Goal: Task Accomplishment & Management: Manage account settings

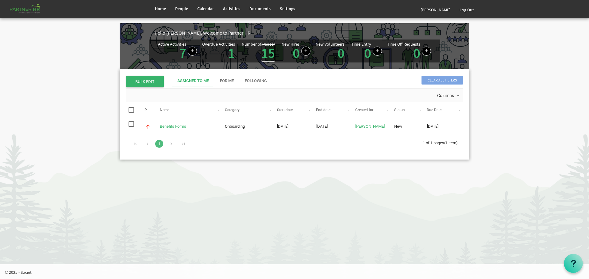
click at [264, 50] on link "15" at bounding box center [268, 52] width 14 height 17
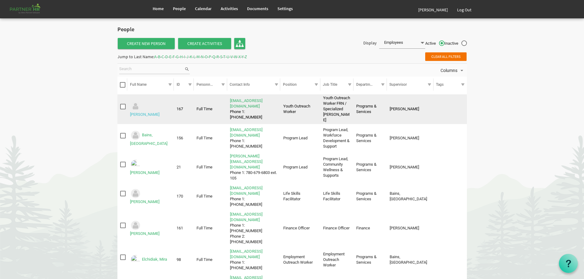
click at [154, 112] on link "Adkins, Megan" at bounding box center [144, 114] width 29 height 5
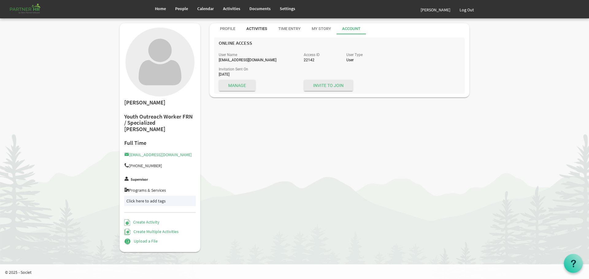
click at [254, 27] on div "Activities" at bounding box center [256, 29] width 21 height 6
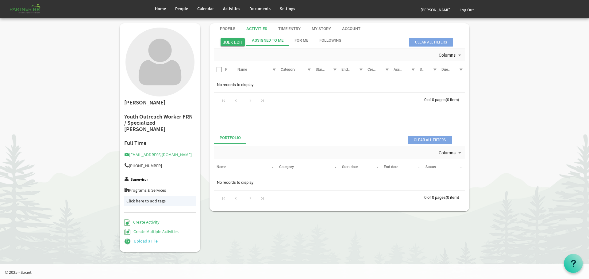
click at [141, 238] on link "Upload a File" at bounding box center [140, 241] width 33 height 6
click at [265, 38] on div "Assigned To Me" at bounding box center [268, 41] width 32 height 6
click at [299, 39] on div "For Me" at bounding box center [301, 41] width 14 height 6
click at [330, 40] on div "Following" at bounding box center [330, 41] width 22 height 6
click at [226, 28] on div "Profile" at bounding box center [227, 29] width 15 height 6
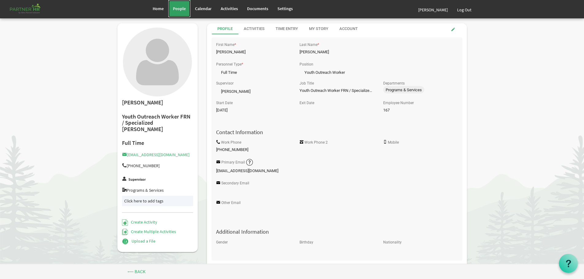
click at [177, 7] on span "People" at bounding box center [179, 9] width 13 height 6
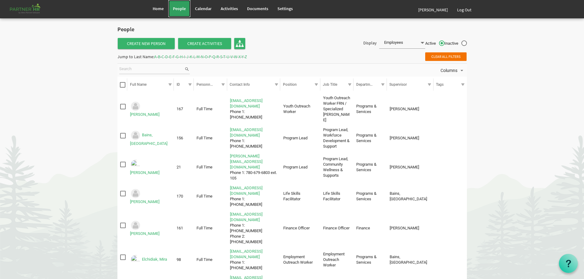
click at [180, 8] on span "People" at bounding box center [179, 9] width 13 height 6
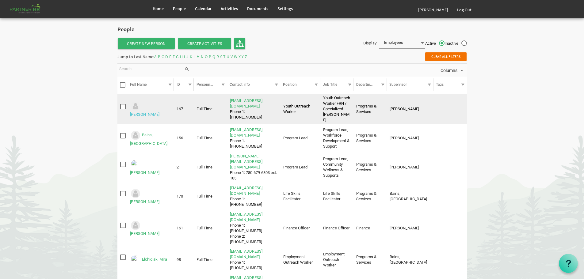
click at [153, 112] on link "[PERSON_NAME]" at bounding box center [144, 114] width 29 height 5
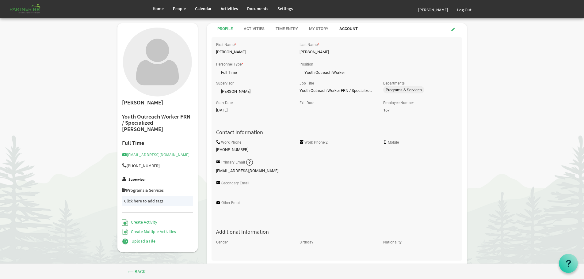
click at [347, 27] on div "Account" at bounding box center [348, 29] width 18 height 6
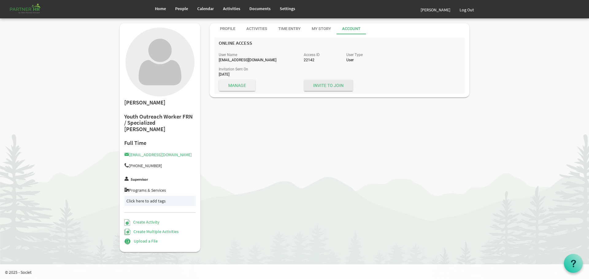
click at [233, 85] on span "Manage" at bounding box center [237, 85] width 36 height 11
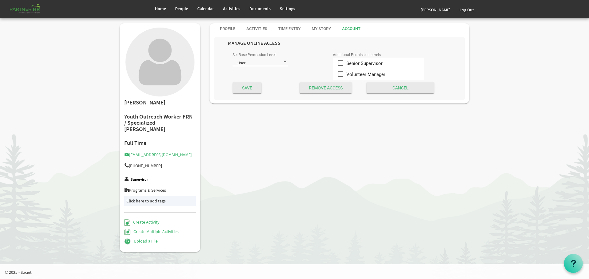
click at [284, 60] on span at bounding box center [285, 62] width 6 height 6
click at [254, 27] on div "Activities" at bounding box center [256, 29] width 21 height 6
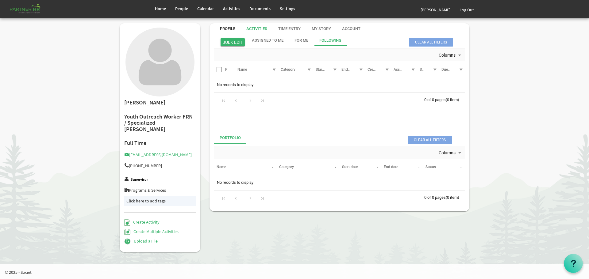
click at [225, 28] on div "Profile" at bounding box center [227, 29] width 15 height 6
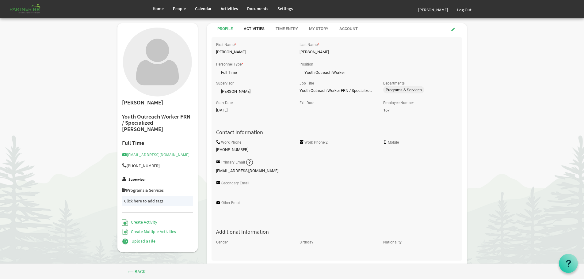
click at [256, 29] on div "Activities" at bounding box center [254, 29] width 21 height 6
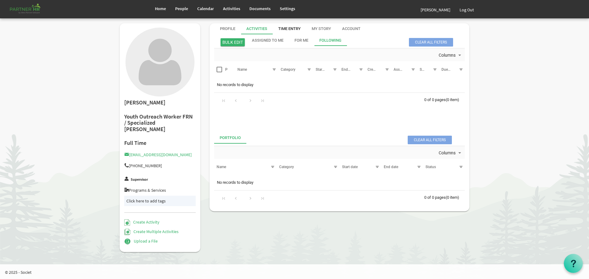
click at [288, 28] on div "Time Entry" at bounding box center [289, 29] width 22 height 6
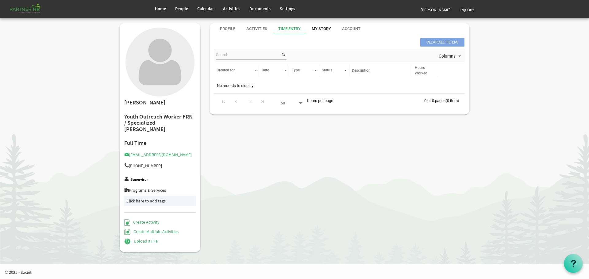
drag, startPoint x: 319, startPoint y: 27, endPoint x: 325, endPoint y: 28, distance: 5.6
click at [319, 28] on div "My Story" at bounding box center [320, 29] width 19 height 6
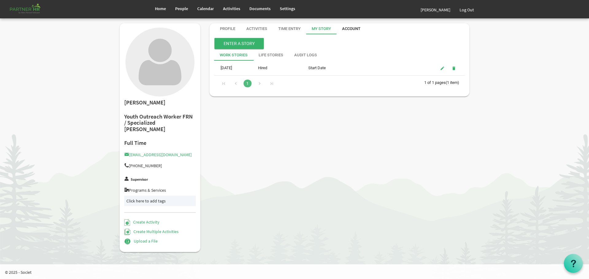
click at [350, 27] on div "Account" at bounding box center [351, 29] width 18 height 6
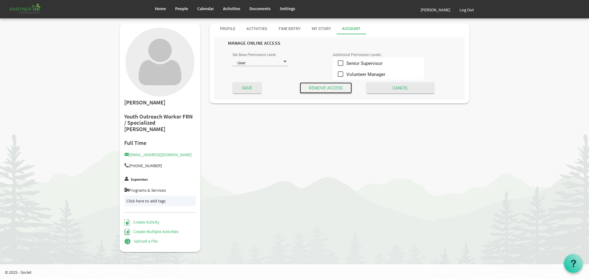
click at [327, 87] on input "Submit" at bounding box center [325, 87] width 52 height 11
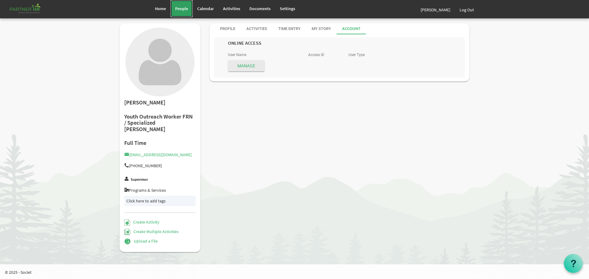
click at [182, 8] on span "People" at bounding box center [181, 9] width 13 height 6
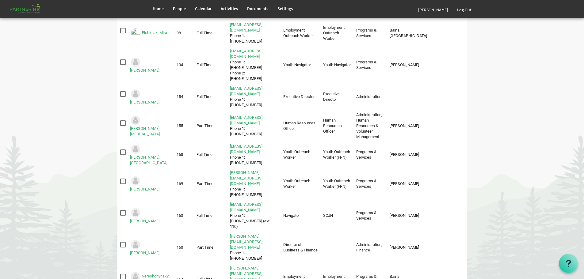
scroll to position [227, 0]
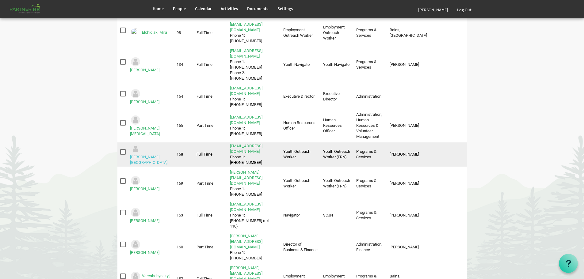
click at [156, 155] on link "[PERSON_NAME][GEOGRAPHIC_DATA]" at bounding box center [148, 160] width 37 height 10
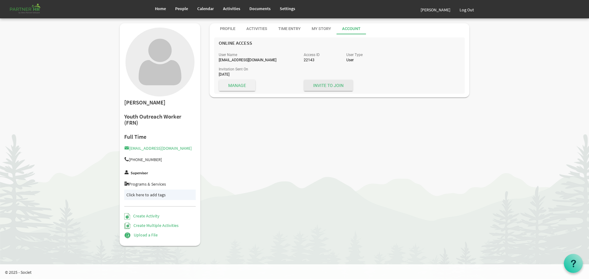
click at [242, 84] on span "Manage" at bounding box center [237, 85] width 36 height 11
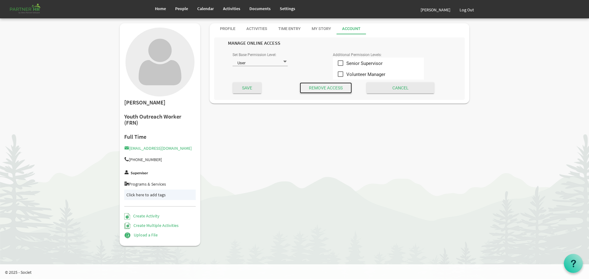
click at [327, 87] on input "Submit" at bounding box center [325, 87] width 52 height 11
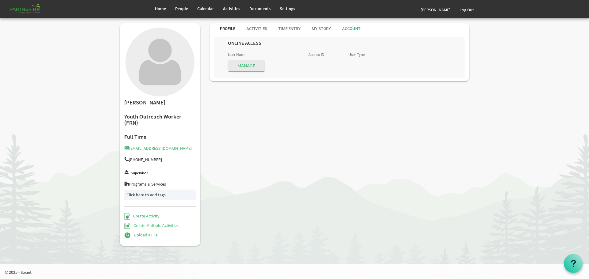
click at [226, 27] on div "Profile" at bounding box center [227, 29] width 15 height 6
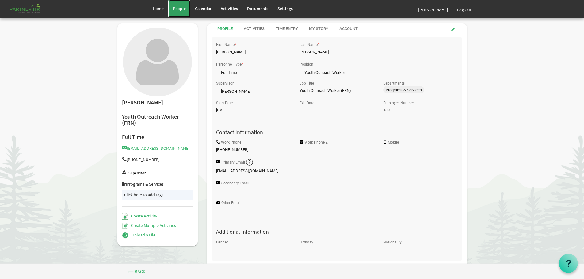
click at [177, 8] on span "People" at bounding box center [179, 9] width 13 height 6
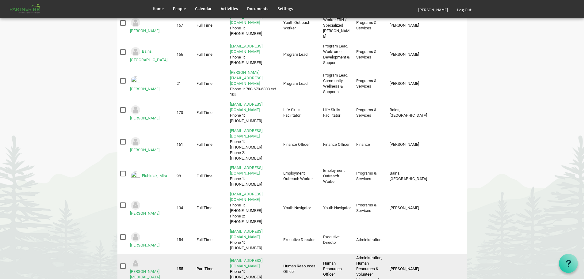
scroll to position [92, 0]
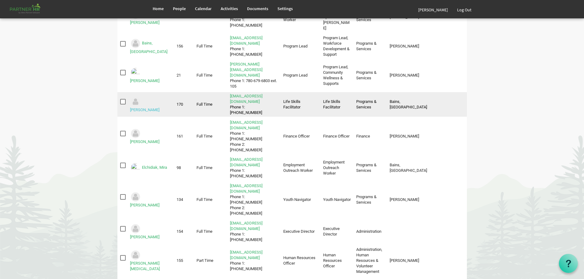
click at [152, 108] on link "[PERSON_NAME]" at bounding box center [144, 110] width 29 height 5
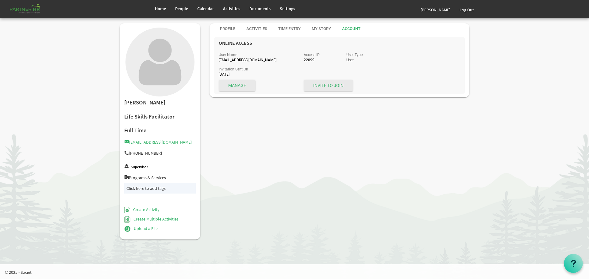
click at [352, 28] on div "Account" at bounding box center [351, 29] width 18 height 6
click at [238, 83] on span "Manage" at bounding box center [237, 85] width 36 height 11
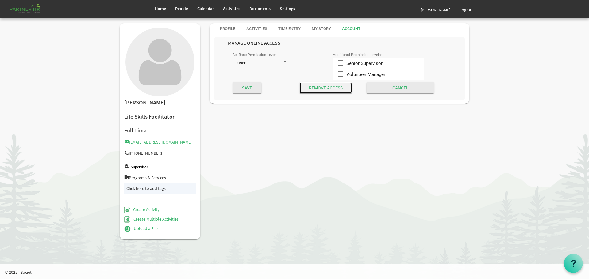
click at [325, 86] on input "Submit" at bounding box center [325, 87] width 52 height 11
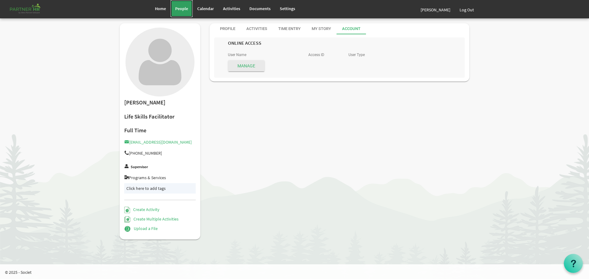
click at [180, 8] on span "People" at bounding box center [181, 9] width 13 height 6
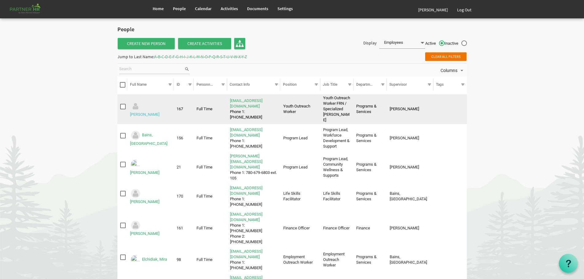
click at [153, 112] on link "[PERSON_NAME]" at bounding box center [144, 114] width 29 height 5
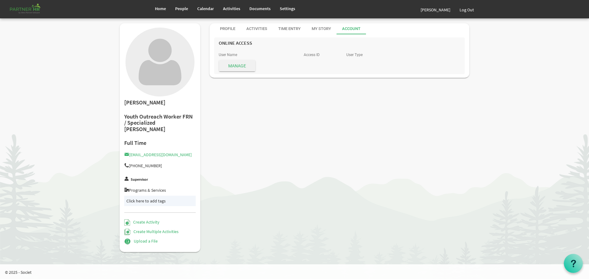
click at [235, 64] on span "Manage" at bounding box center [237, 65] width 36 height 11
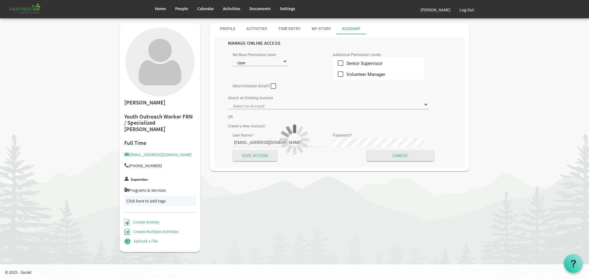
type input "Adkins, Megan - megana@theopendoors.ca ID: 22142"
click at [318, 140] on div "User Name: * megana@theopendoors.ca Password: *" at bounding box center [328, 140] width 210 height 18
click at [312, 142] on div "User Name: * megana@theopendoors.ca Password: *" at bounding box center [328, 140] width 210 height 18
click at [253, 154] on input "Give Access" at bounding box center [255, 155] width 44 height 11
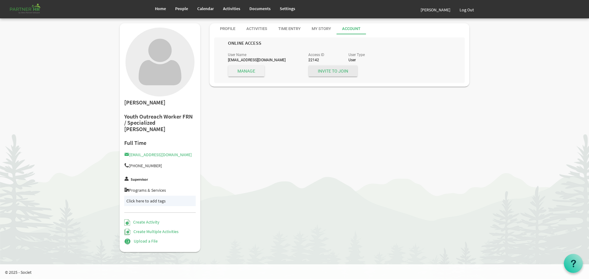
click at [245, 70] on span "Manage" at bounding box center [246, 71] width 36 height 11
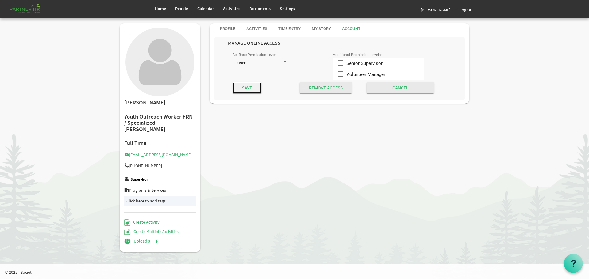
click at [246, 87] on input "Save" at bounding box center [247, 87] width 29 height 11
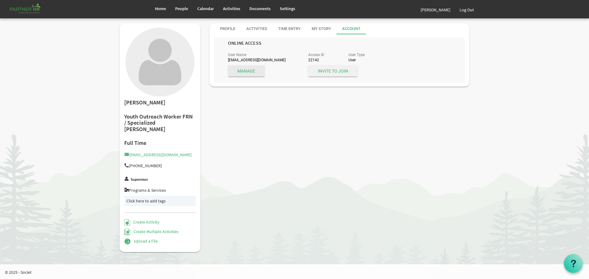
click at [330, 69] on span "Invite to Join" at bounding box center [332, 71] width 49 height 11
click at [352, 27] on div "Account" at bounding box center [351, 29] width 18 height 6
click at [246, 70] on span "Manage" at bounding box center [246, 71] width 36 height 11
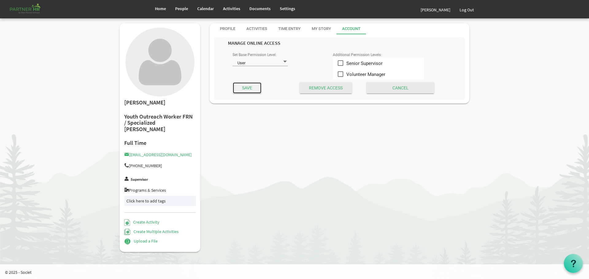
click at [246, 85] on input "Save" at bounding box center [247, 87] width 29 height 11
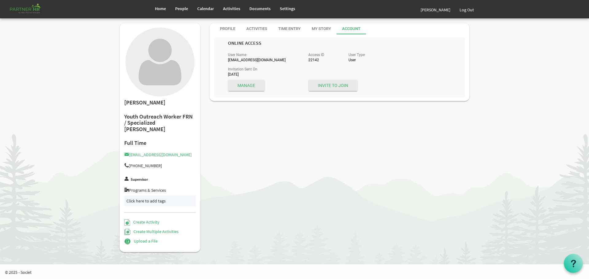
click at [351, 27] on div "Account" at bounding box center [351, 29] width 18 height 6
click at [246, 85] on span "Manage" at bounding box center [246, 85] width 36 height 11
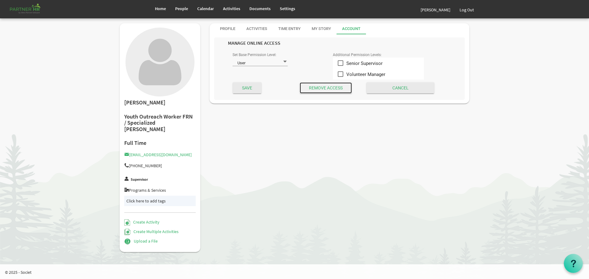
click at [324, 86] on input "Submit" at bounding box center [325, 87] width 52 height 11
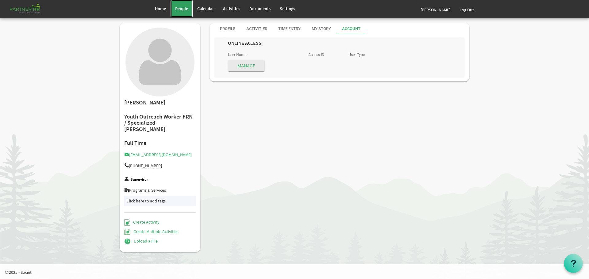
click at [180, 8] on span "People" at bounding box center [181, 9] width 13 height 6
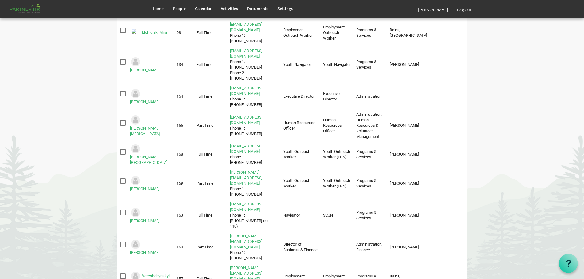
scroll to position [196, 0]
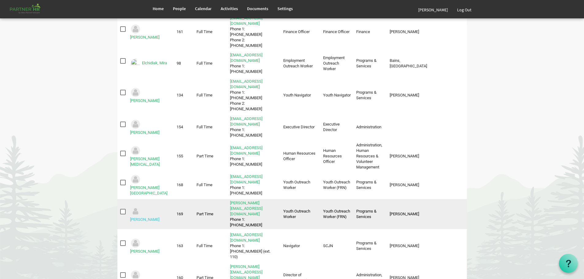
click at [155, 217] on link "[PERSON_NAME]" at bounding box center [144, 219] width 29 height 5
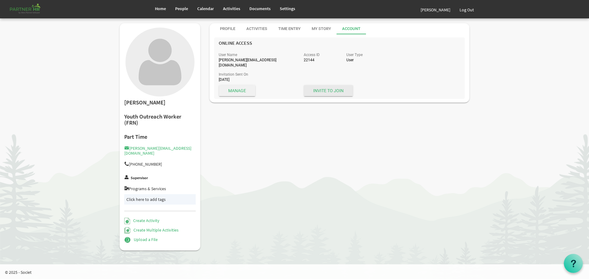
click at [236, 85] on span "Manage" at bounding box center [237, 90] width 36 height 11
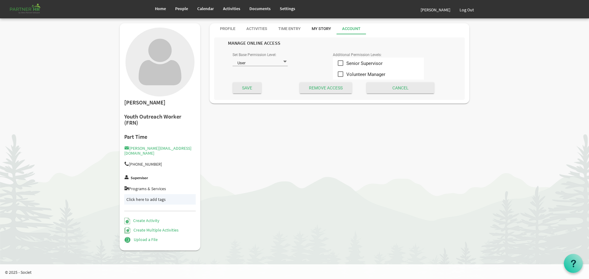
click at [322, 28] on div "My Story" at bounding box center [320, 29] width 19 height 6
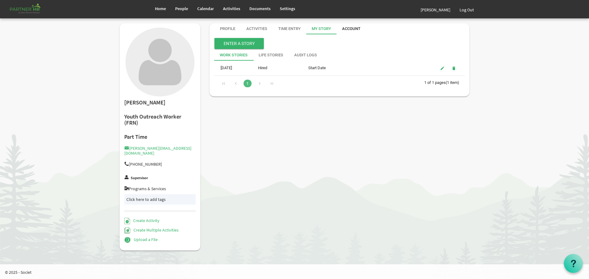
click at [349, 28] on div "Account" at bounding box center [351, 29] width 18 height 6
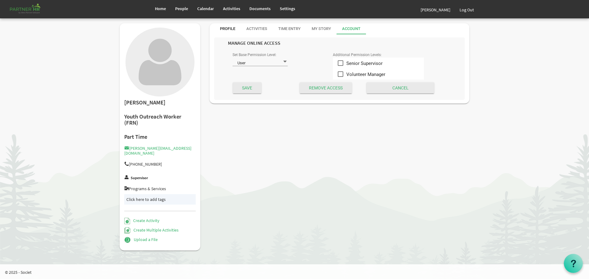
click at [228, 28] on div "Profile" at bounding box center [227, 29] width 15 height 6
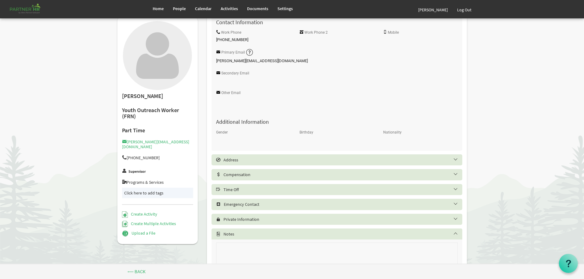
scroll to position [140, 0]
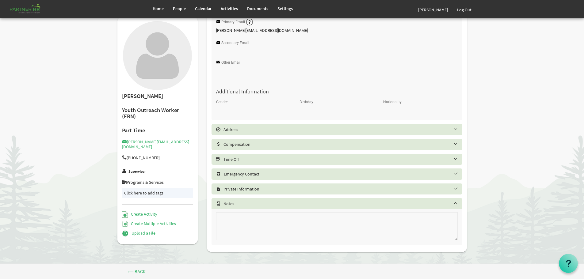
click at [315, 187] on h5 "Private Information" at bounding box center [341, 189] width 251 height 5
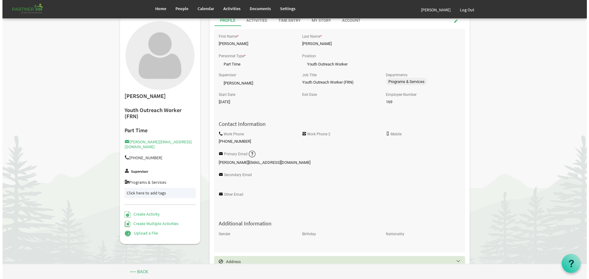
scroll to position [0, 0]
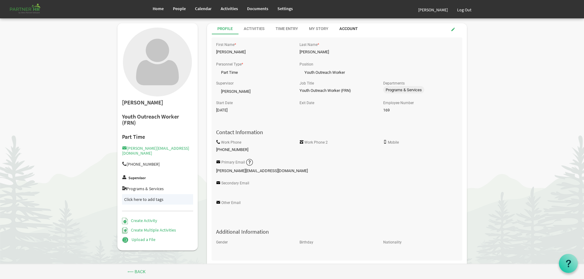
click at [348, 28] on div "Account" at bounding box center [348, 29] width 18 height 6
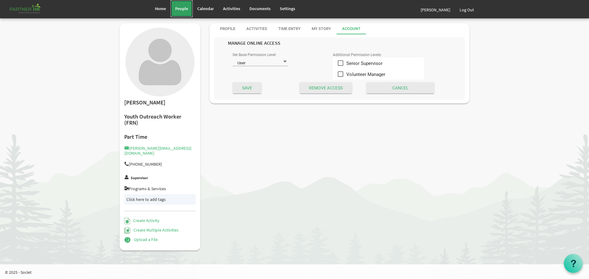
click at [179, 8] on span "People" at bounding box center [181, 9] width 13 height 6
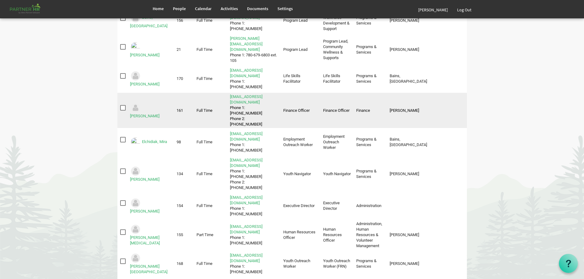
scroll to position [123, 0]
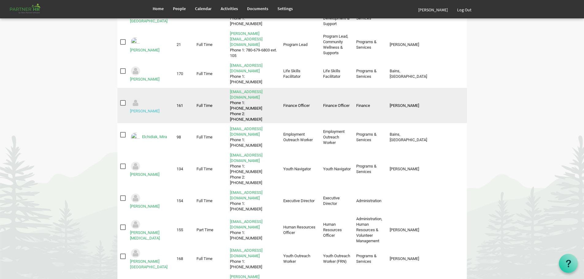
click at [148, 109] on link "[PERSON_NAME]" at bounding box center [144, 111] width 29 height 5
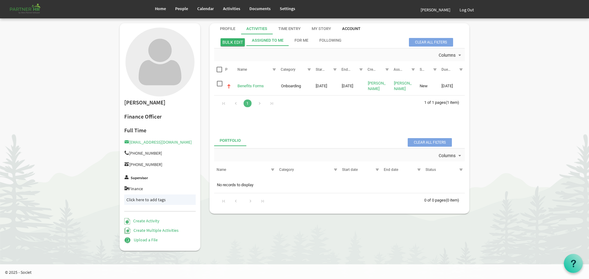
click at [348, 27] on div "Account" at bounding box center [351, 29] width 18 height 6
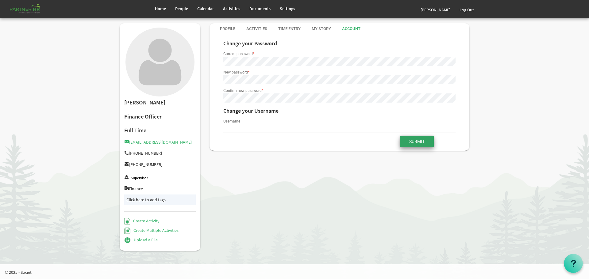
click at [415, 140] on input "Submit" at bounding box center [417, 141] width 34 height 11
click at [415, 145] on input "Submit" at bounding box center [417, 146] width 34 height 11
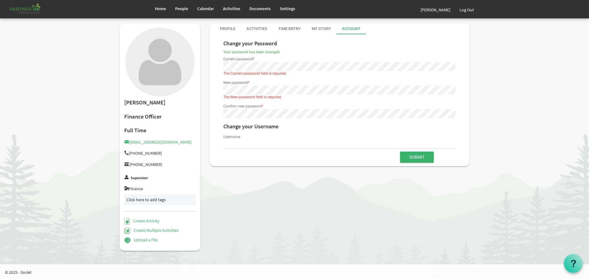
click at [348, 28] on div "Account" at bounding box center [351, 29] width 18 height 6
click at [159, 6] on span "Home" at bounding box center [160, 9] width 11 height 6
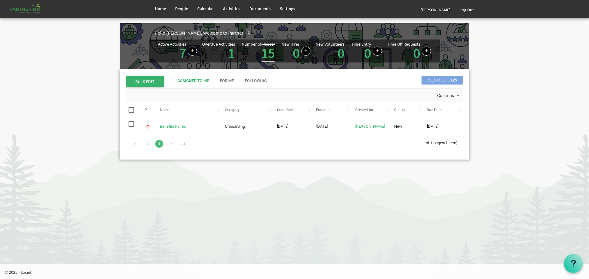
click at [265, 53] on link "15" at bounding box center [268, 52] width 14 height 17
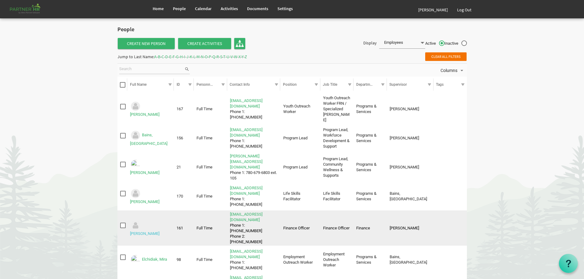
click at [150, 231] on link "[PERSON_NAME]" at bounding box center [144, 233] width 29 height 5
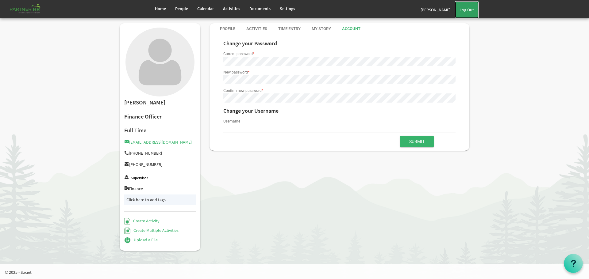
click at [470, 9] on link "Log Out" at bounding box center [467, 9] width 24 height 17
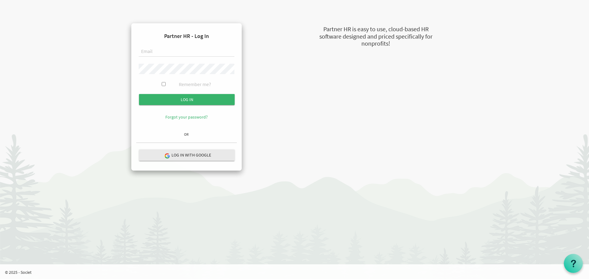
click at [155, 52] on input "text" at bounding box center [187, 52] width 96 height 10
type input "[EMAIL_ADDRESS][DOMAIN_NAME]"
click at [139, 94] on input "Log in" at bounding box center [187, 99] width 96 height 11
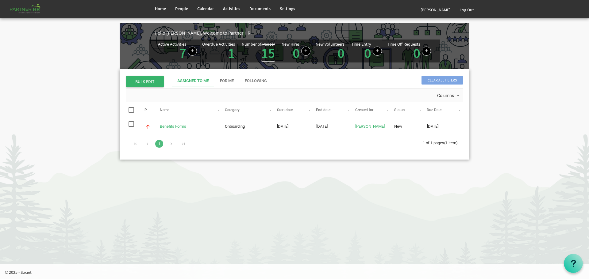
click at [267, 53] on link "15" at bounding box center [268, 52] width 14 height 17
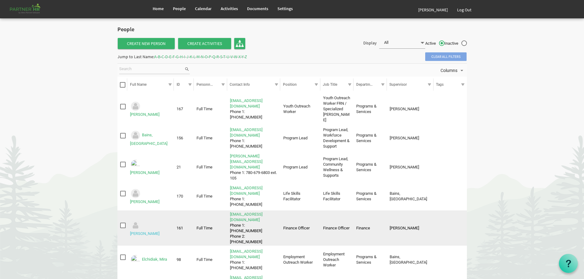
click at [147, 231] on link "Domingo, Fernando" at bounding box center [144, 233] width 29 height 5
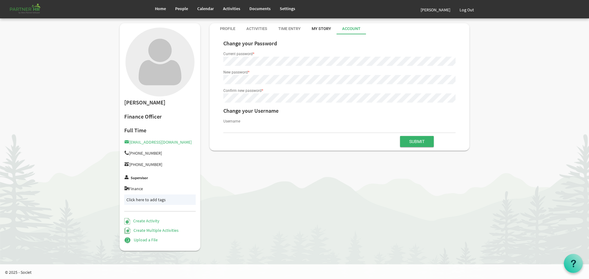
click at [322, 28] on div "My Story" at bounding box center [320, 29] width 19 height 6
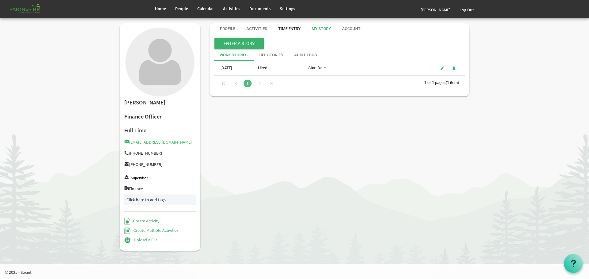
click at [290, 28] on div "Time Entry" at bounding box center [289, 29] width 22 height 6
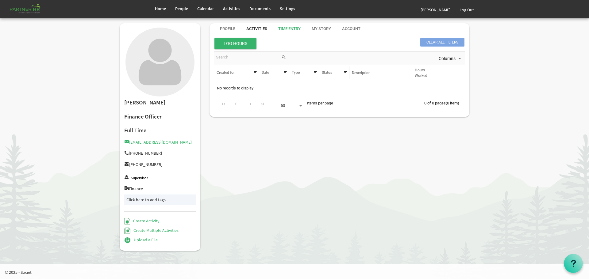
click at [257, 27] on div "Activities" at bounding box center [256, 29] width 21 height 6
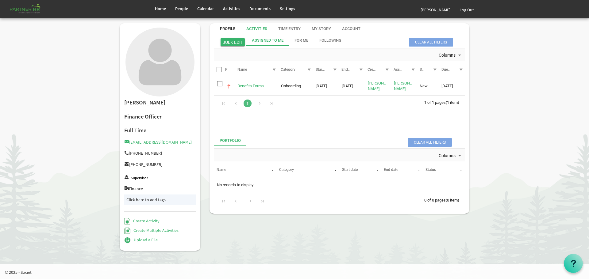
click at [226, 29] on div "Profile" at bounding box center [227, 29] width 15 height 6
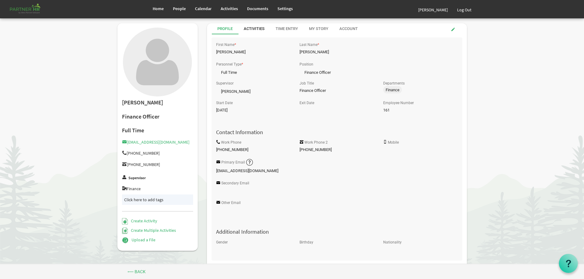
click at [255, 28] on div "Activities" at bounding box center [254, 29] width 21 height 6
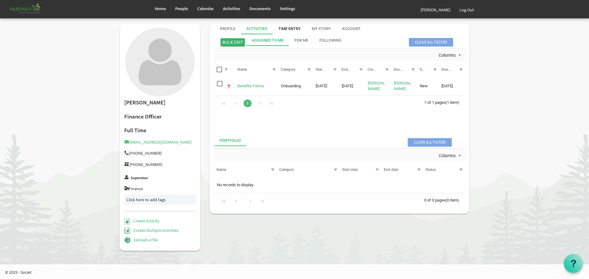
click at [290, 28] on div "Time Entry" at bounding box center [289, 29] width 22 height 6
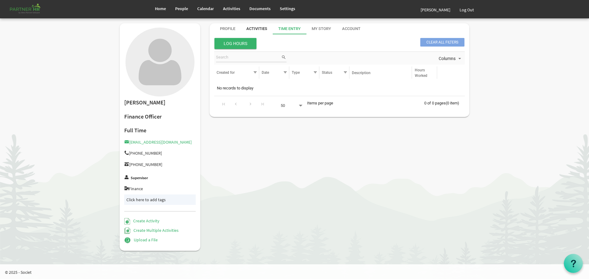
click at [256, 28] on div "Activities" at bounding box center [256, 29] width 21 height 6
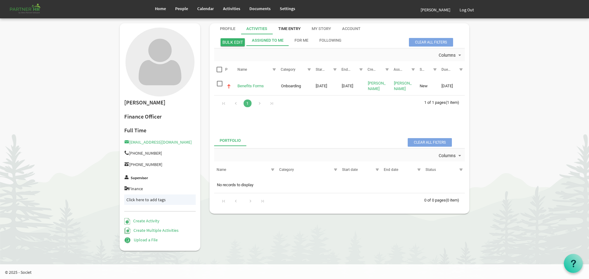
click at [289, 27] on div "Time Entry" at bounding box center [289, 29] width 22 height 6
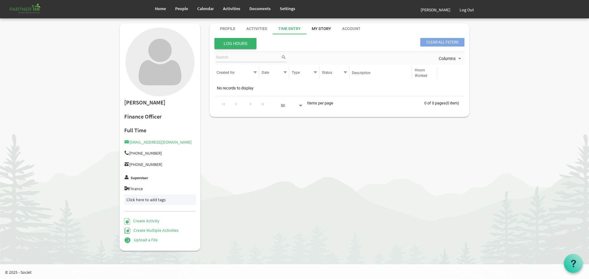
click at [322, 28] on div "My Story" at bounding box center [320, 29] width 19 height 6
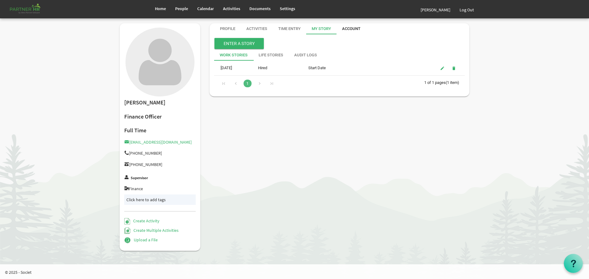
click at [349, 29] on div "Account" at bounding box center [351, 29] width 18 height 6
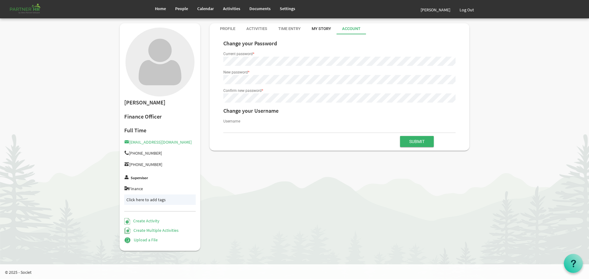
click at [321, 28] on div "My Story" at bounding box center [320, 29] width 19 height 6
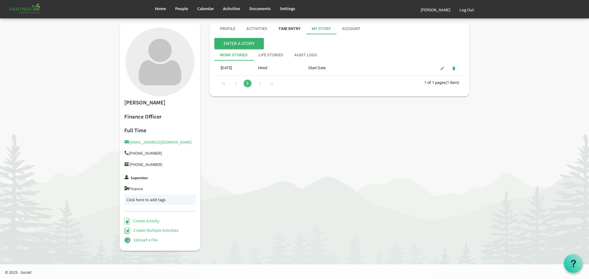
click at [288, 29] on div "Time Entry" at bounding box center [289, 29] width 22 height 6
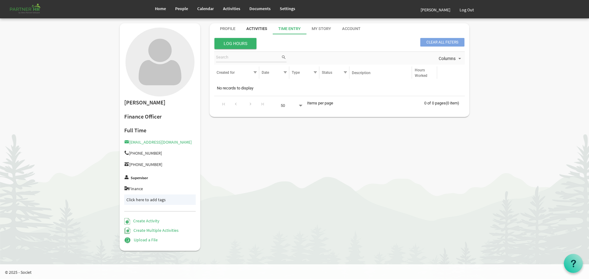
click at [257, 28] on div "Activities" at bounding box center [256, 29] width 21 height 6
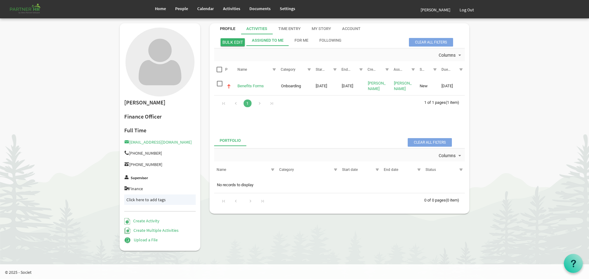
click at [228, 29] on div "Profile" at bounding box center [227, 29] width 15 height 6
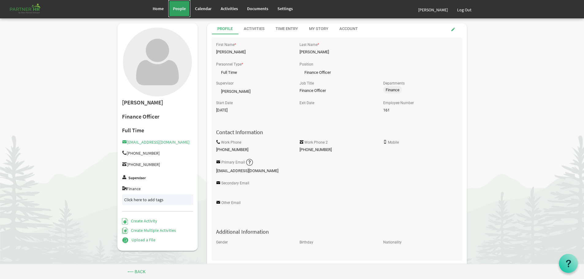
click at [178, 7] on span "People" at bounding box center [179, 9] width 13 height 6
click at [157, 9] on span "Home" at bounding box center [158, 9] width 11 height 6
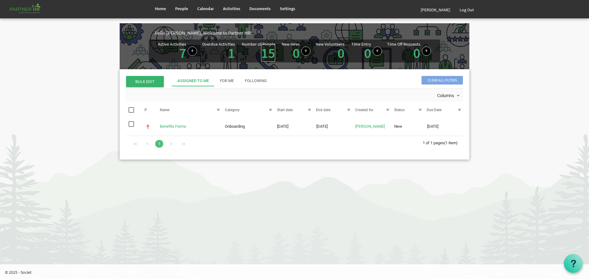
click at [270, 53] on link "15" at bounding box center [268, 52] width 14 height 17
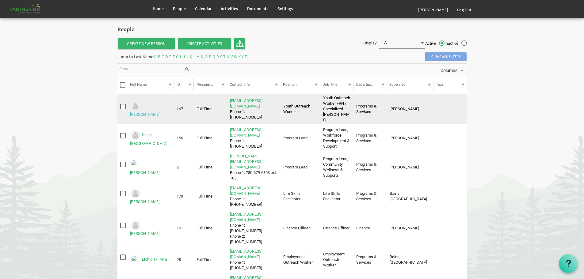
click at [155, 112] on link "[PERSON_NAME]" at bounding box center [144, 114] width 29 height 5
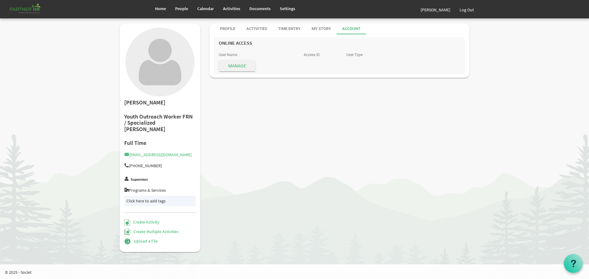
click at [236, 64] on span "Manage" at bounding box center [237, 65] width 36 height 11
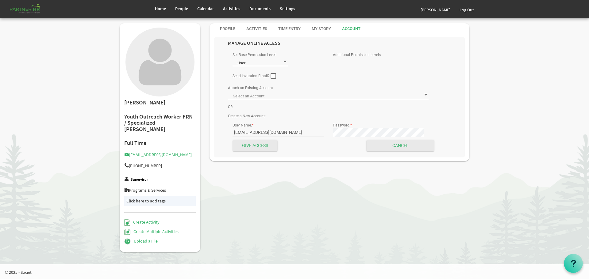
type input "[PERSON_NAME] - [PERSON_NAME][EMAIL_ADDRESS][DOMAIN_NAME] ID: 22142"
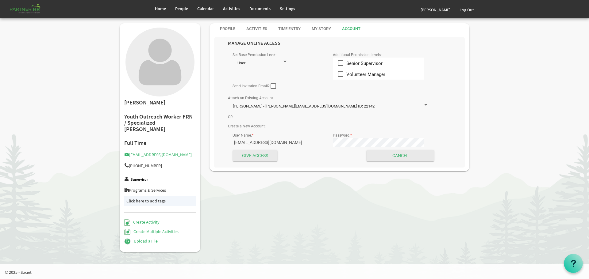
click at [425, 105] on span at bounding box center [426, 105] width 6 height 6
click at [285, 62] on span at bounding box center [285, 62] width 6 height 6
click at [253, 84] on li "Administrator" at bounding box center [259, 83] width 55 height 11
click at [284, 62] on span at bounding box center [285, 62] width 6 height 6
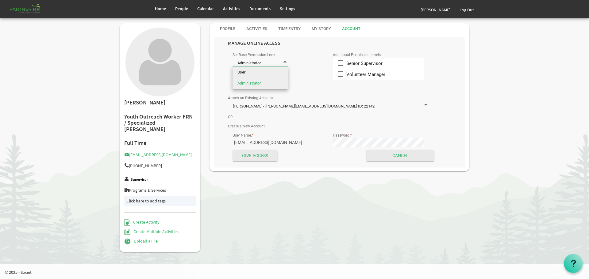
click at [252, 71] on li "User" at bounding box center [259, 72] width 55 height 11
type input "User"
click at [182, 8] on span "People" at bounding box center [181, 9] width 13 height 6
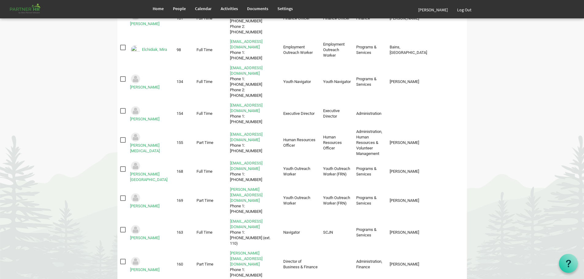
scroll to position [227, 0]
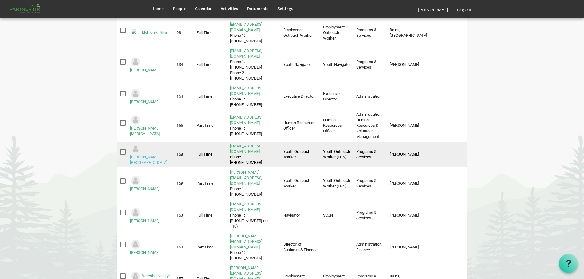
click at [157, 155] on link "[PERSON_NAME][GEOGRAPHIC_DATA]" at bounding box center [148, 160] width 37 height 10
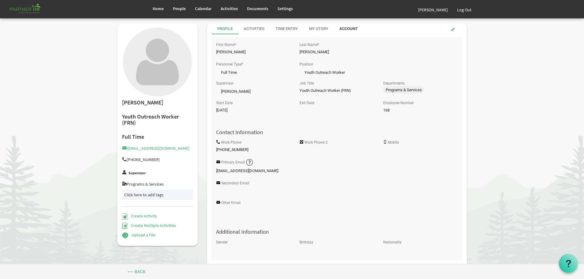
click at [349, 28] on div "Account" at bounding box center [348, 29] width 18 height 6
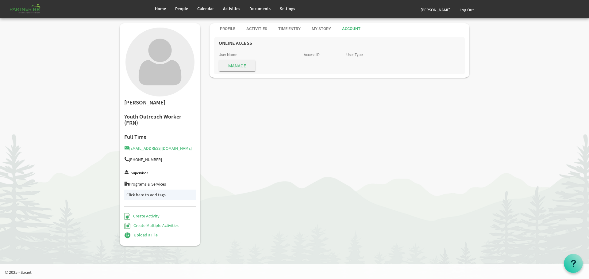
click at [236, 65] on span "Manage" at bounding box center [237, 65] width 36 height 11
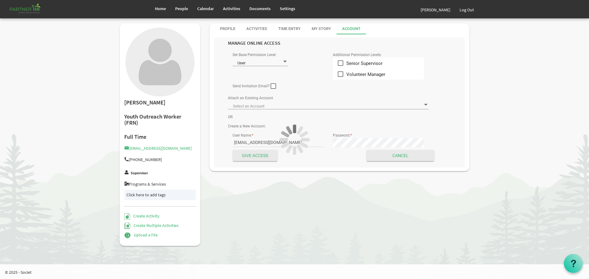
type input "Mills, Emmalee - emmaleem@theopendoors.ca ID: 22143"
click at [317, 44] on h2 "MANAGE ONLINE ACCESS" at bounding box center [328, 43] width 201 height 6
click at [179, 8] on span "People" at bounding box center [181, 9] width 13 height 6
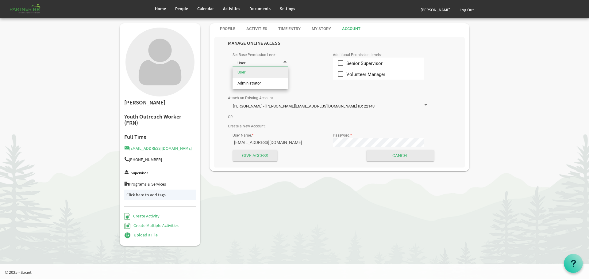
click at [285, 60] on span at bounding box center [285, 62] width 6 height 6
click at [369, 95] on div "Attach an Existing Account Mills, Emmalee - emmaleem@theopendoors.ca ID: 22143 …" at bounding box center [328, 103] width 210 height 19
click at [146, 235] on link "Upload a File" at bounding box center [140, 235] width 33 height 6
